Goal: Information Seeking & Learning: Learn about a topic

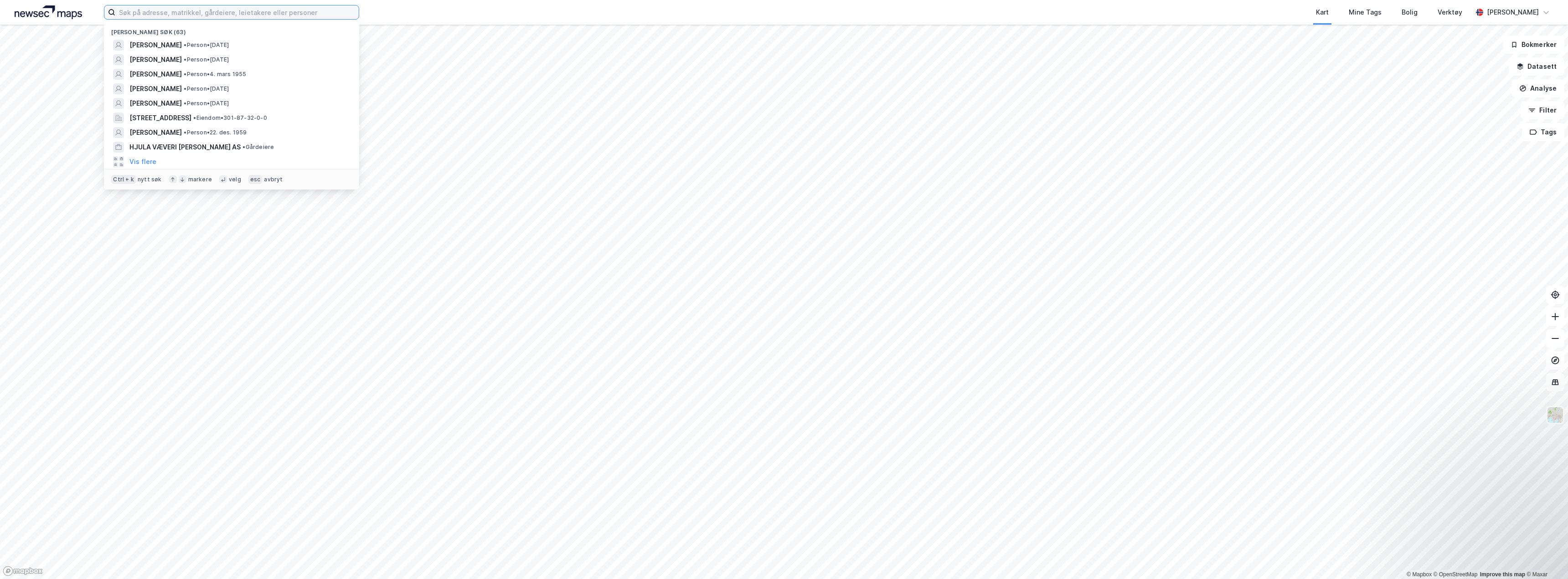
click at [181, 6] on input at bounding box center [236, 12] width 243 height 13
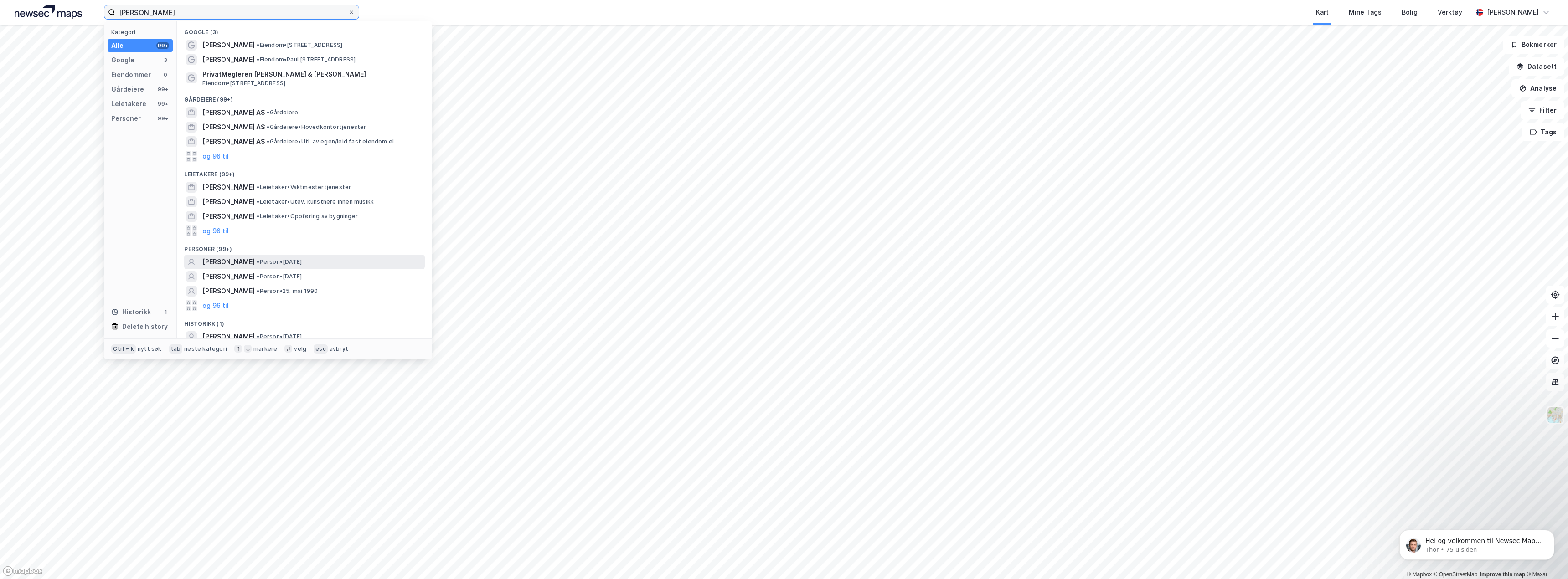
type input "[PERSON_NAME]"
click at [249, 261] on span "[PERSON_NAME]" at bounding box center [228, 262] width 52 height 11
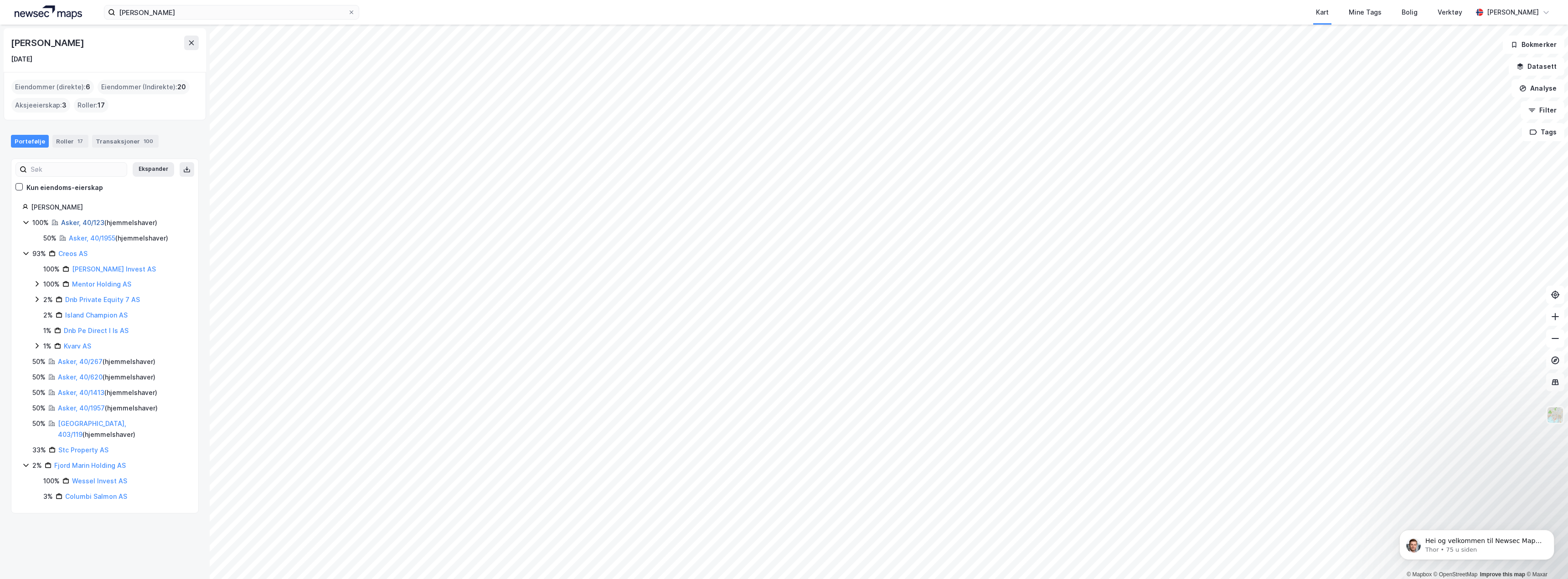
click at [78, 223] on link "Asker, 40/123" at bounding box center [83, 223] width 43 height 8
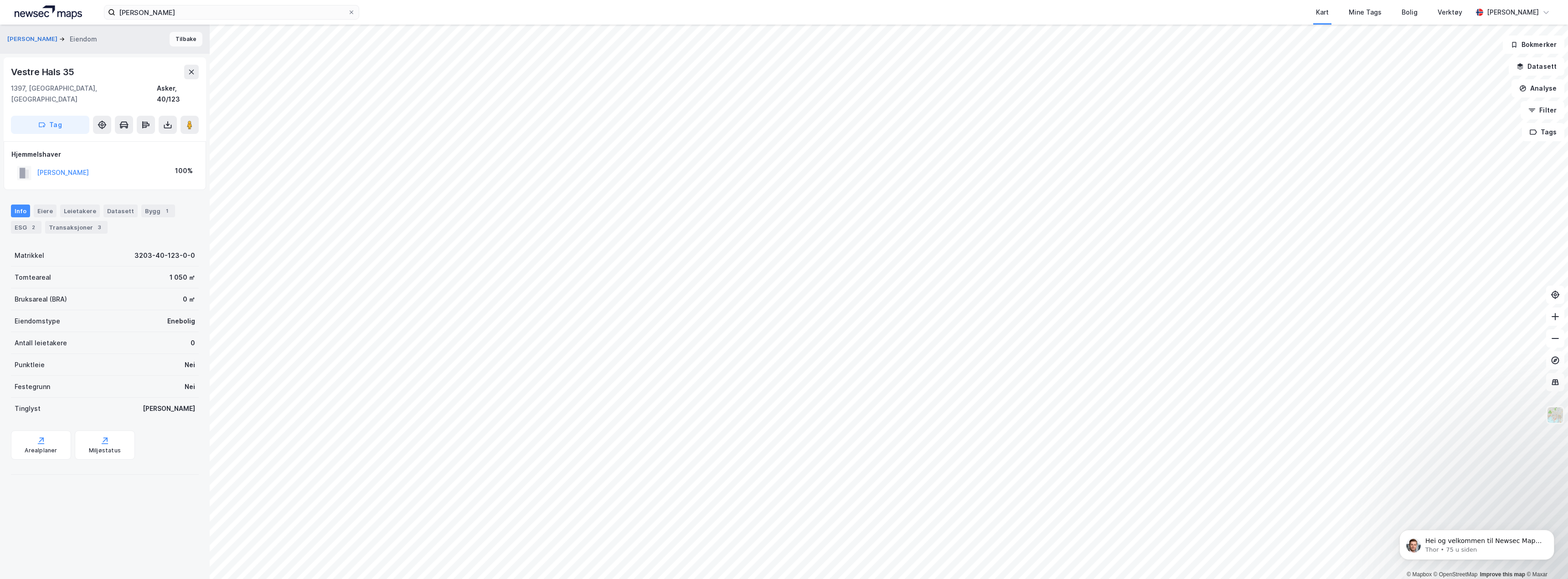
click at [181, 38] on button "Tilbake" at bounding box center [186, 39] width 33 height 14
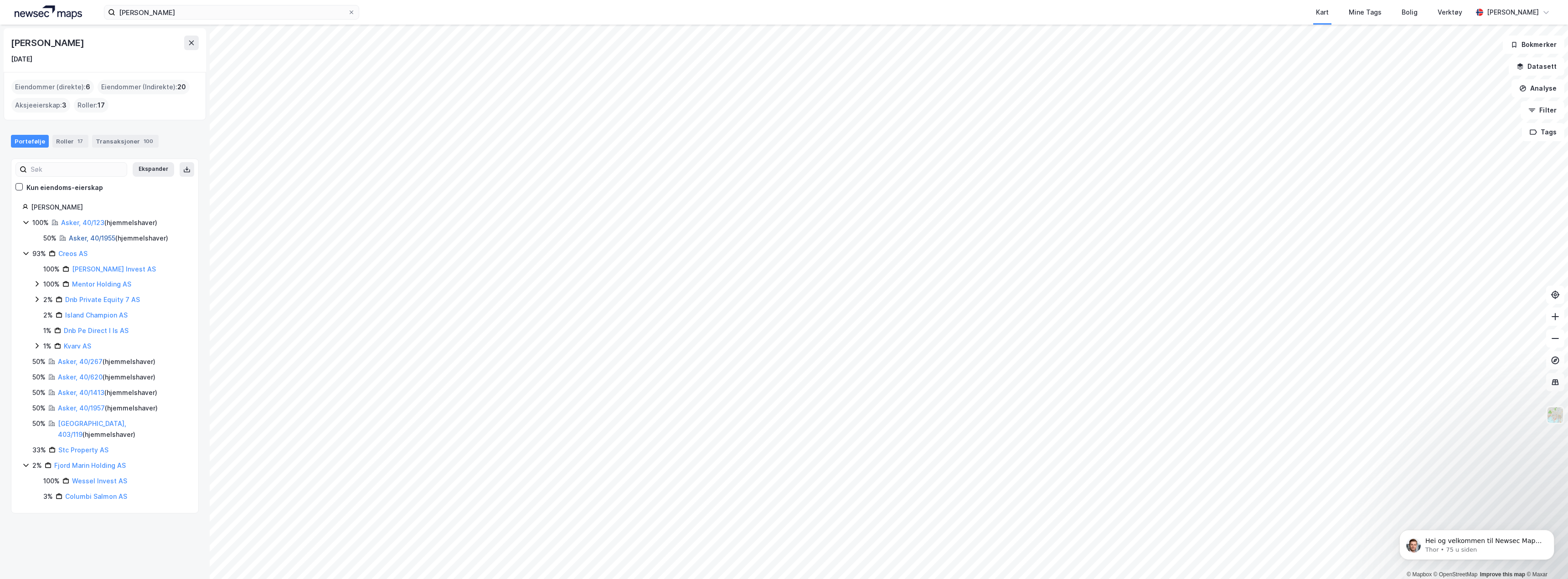
click at [82, 234] on link "Asker, 40/1955" at bounding box center [92, 238] width 47 height 8
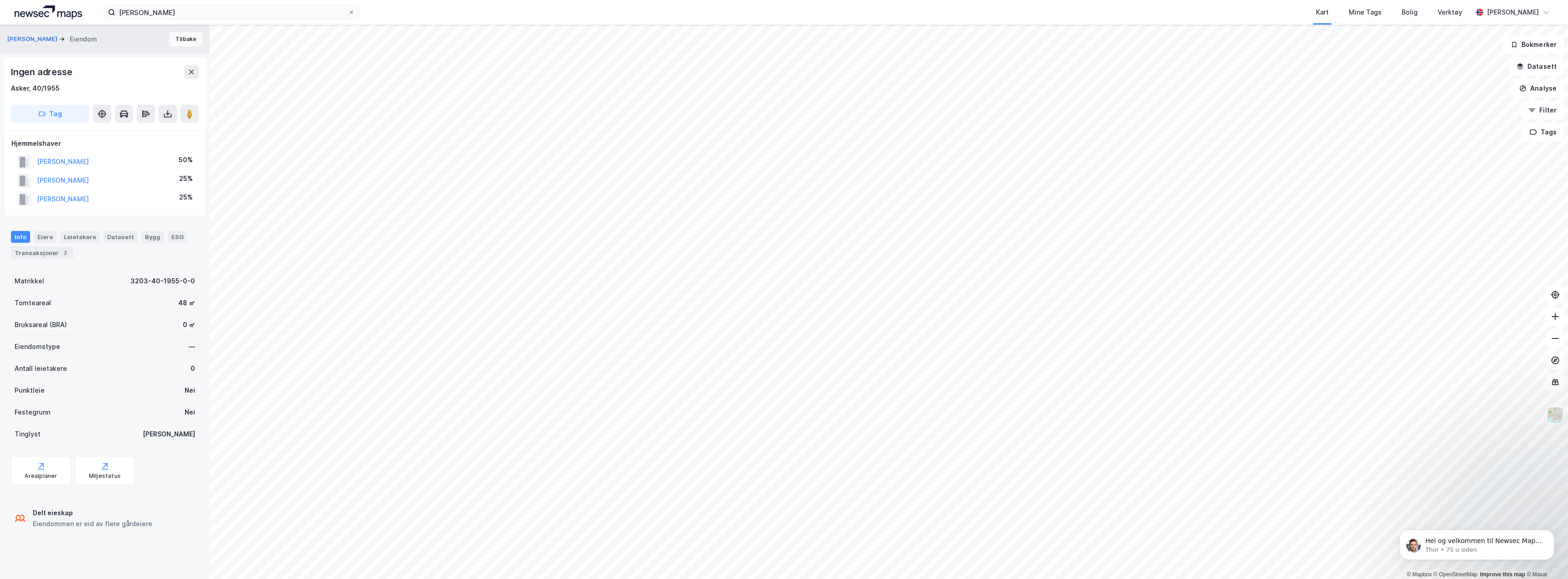
click at [174, 41] on button "Tilbake" at bounding box center [186, 39] width 33 height 14
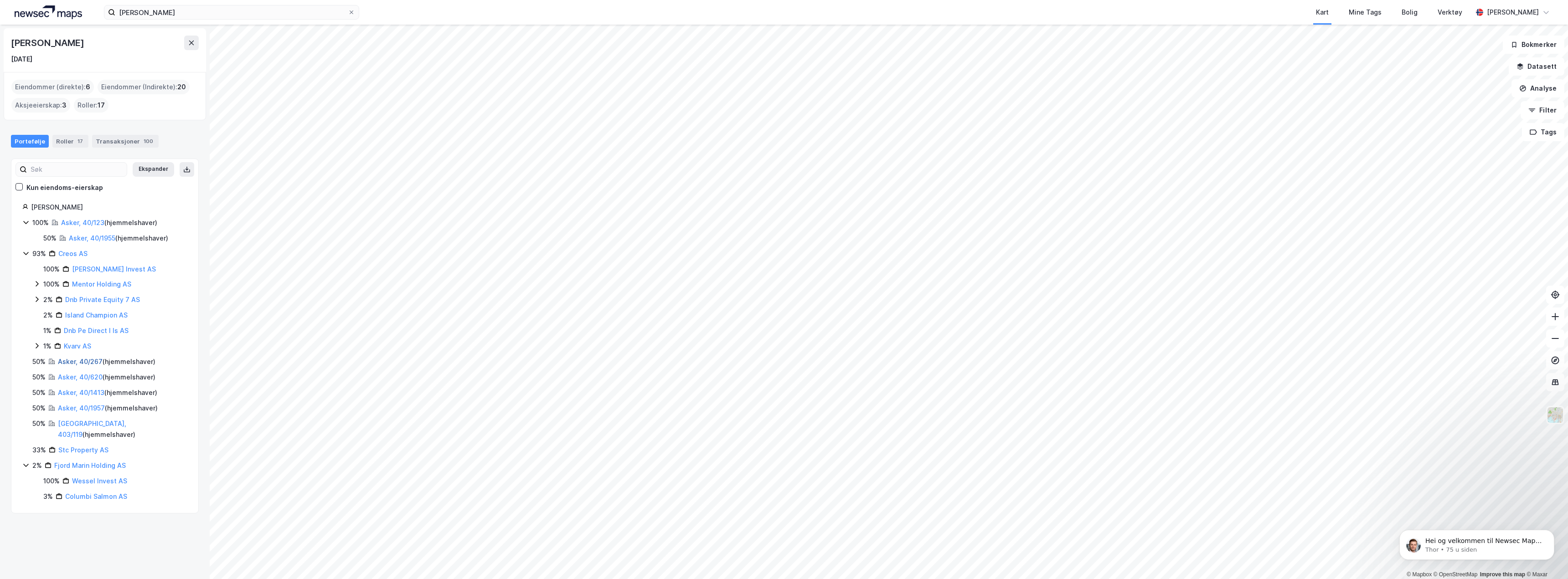
click at [75, 363] on link "Asker, 40/267" at bounding box center [80, 362] width 45 height 8
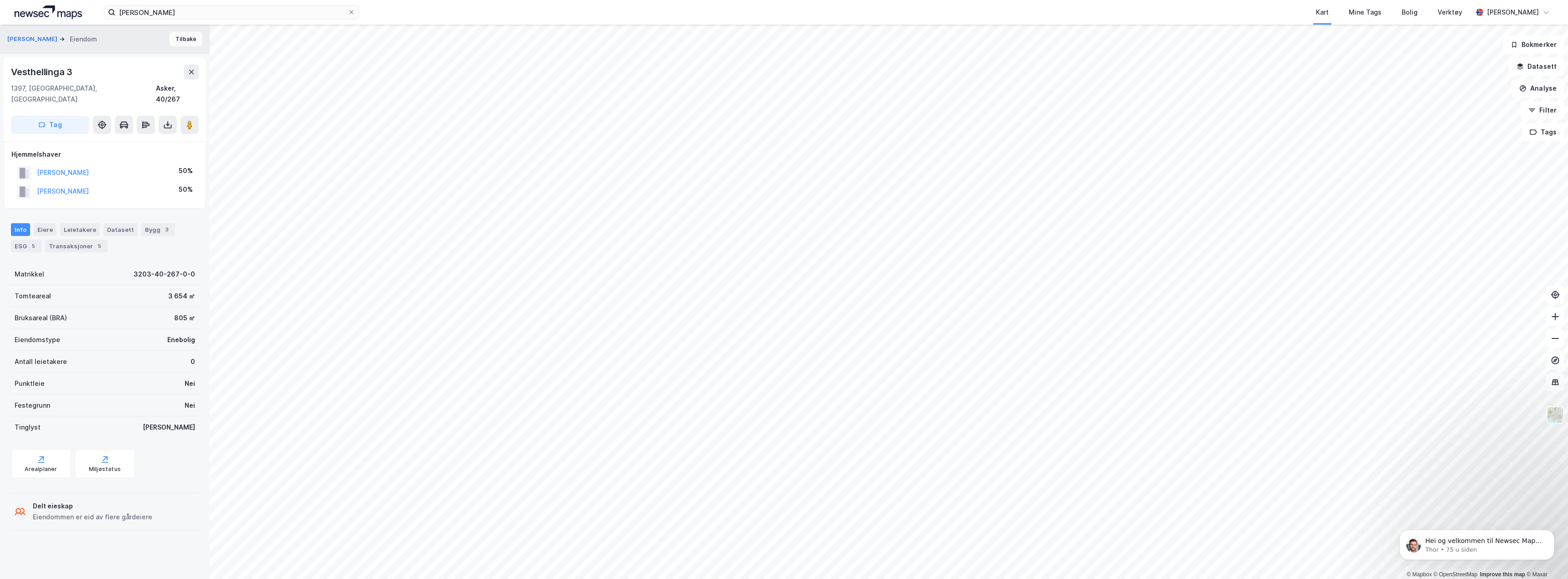
click at [181, 40] on button "Tilbake" at bounding box center [186, 39] width 33 height 14
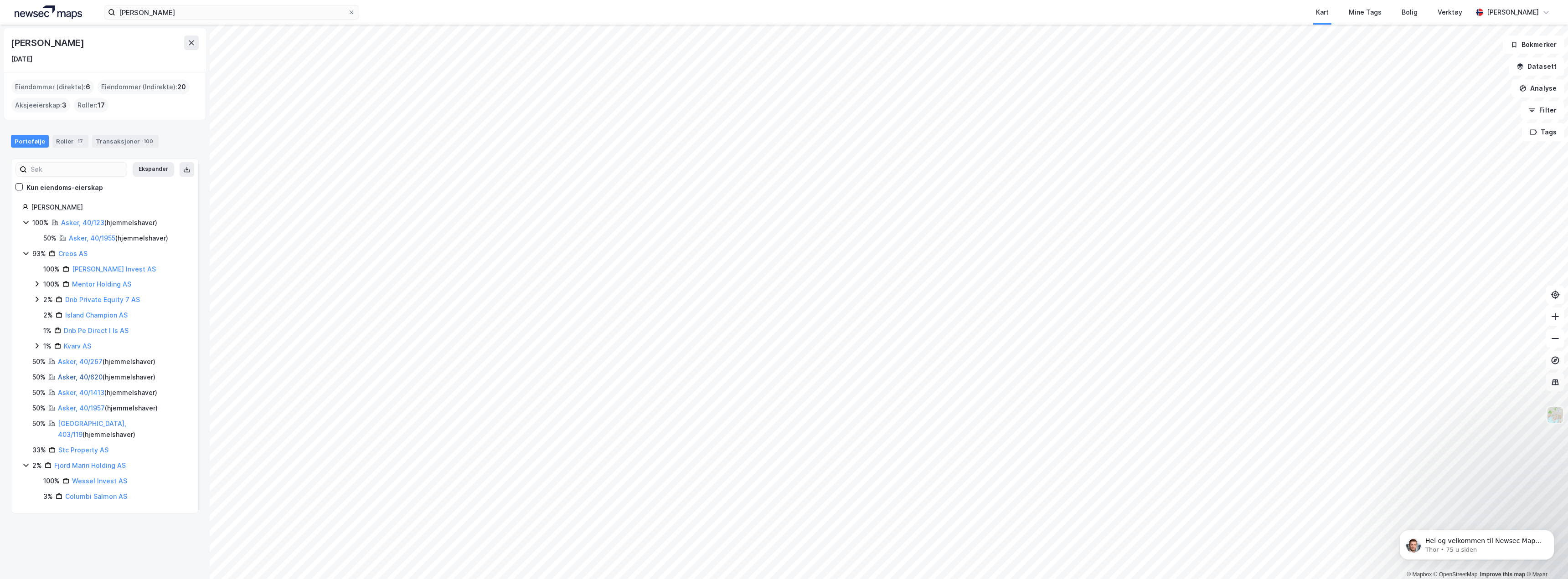
click at [75, 376] on link "Asker, 40/620" at bounding box center [80, 377] width 45 height 8
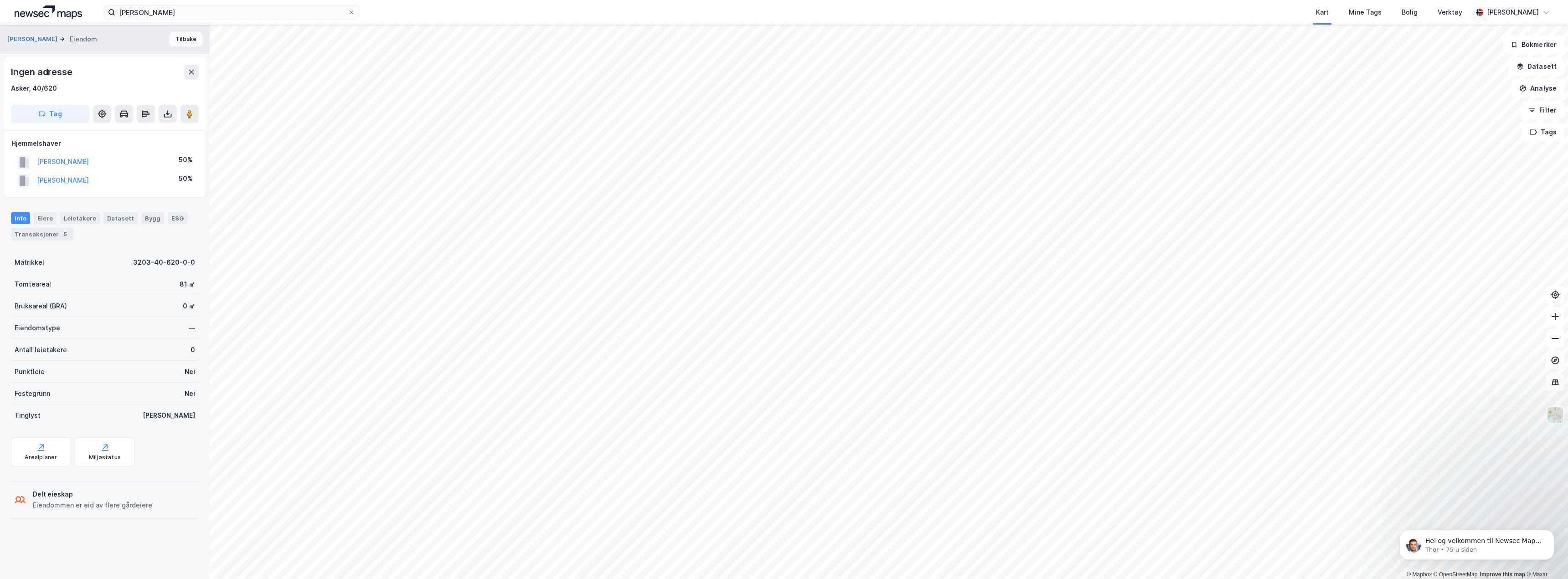
click at [181, 37] on button "Tilbake" at bounding box center [186, 39] width 33 height 14
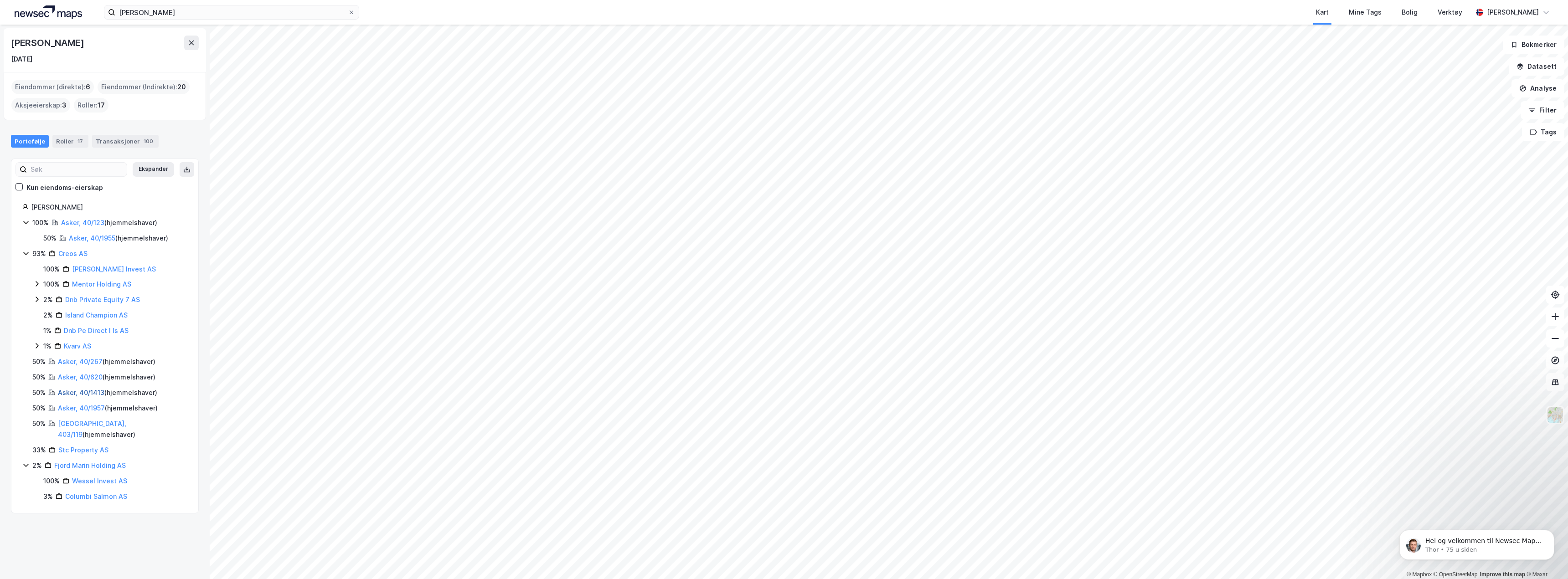
click at [83, 392] on link "Asker, 40/1413" at bounding box center [81, 392] width 47 height 8
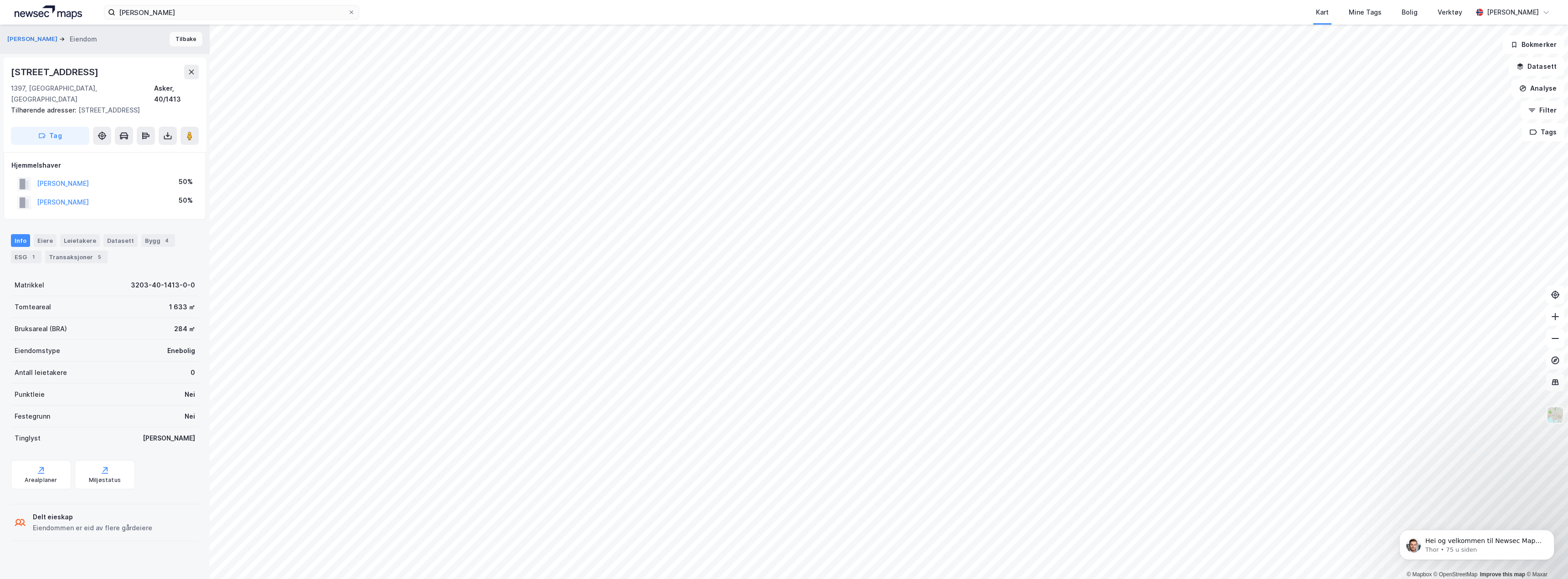
click at [177, 39] on button "Tilbake" at bounding box center [186, 39] width 33 height 14
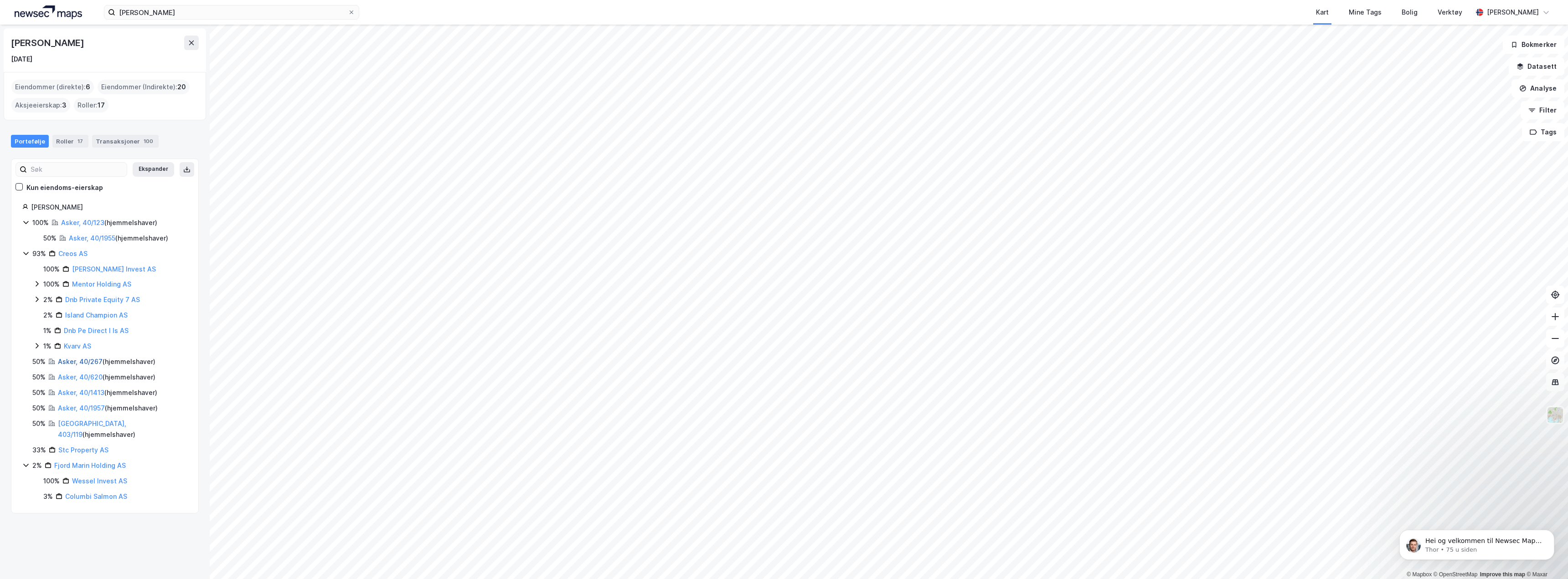
click at [87, 358] on link "Asker, 40/267" at bounding box center [80, 362] width 45 height 8
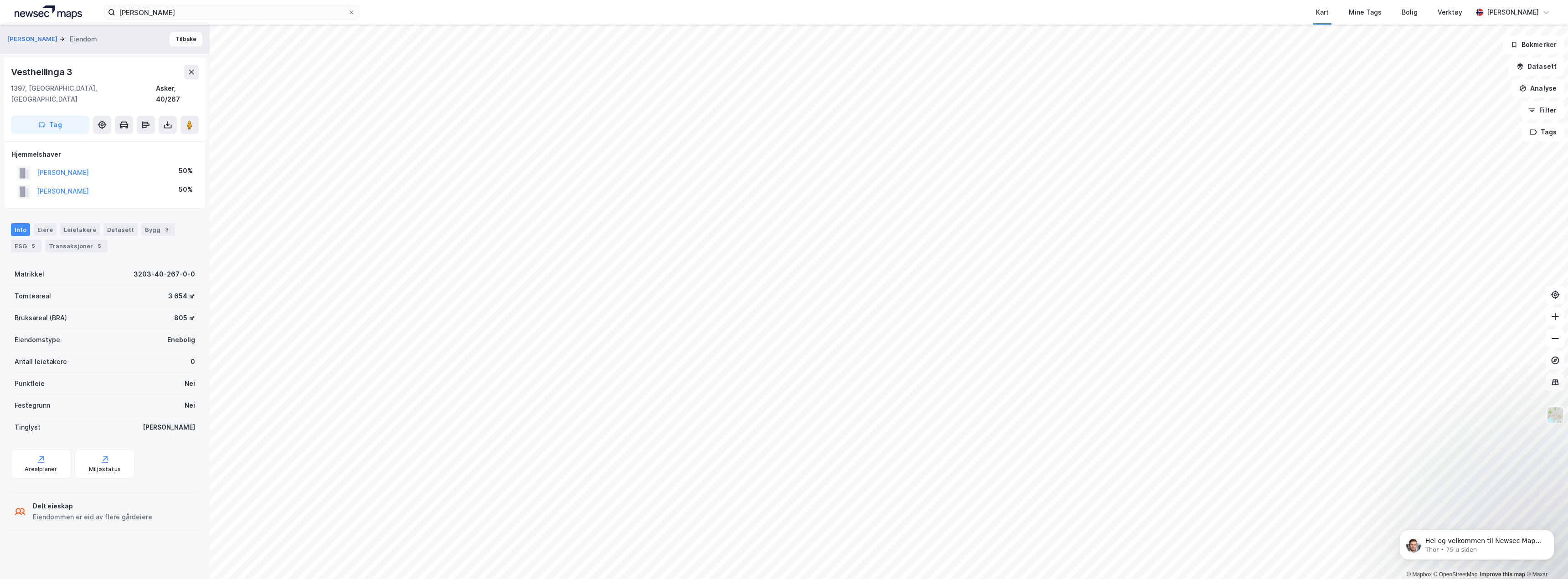
click at [179, 39] on button "Tilbake" at bounding box center [186, 39] width 33 height 14
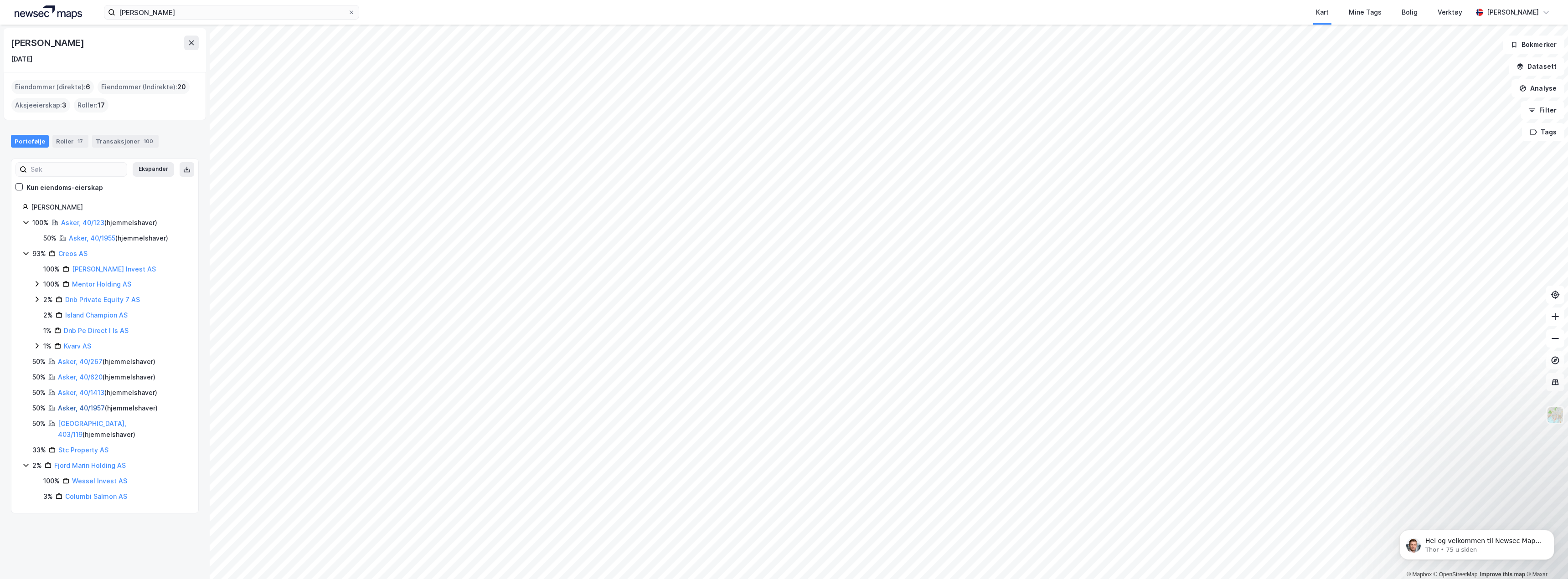
click at [80, 409] on link "Asker, 40/1957" at bounding box center [81, 408] width 47 height 8
